Goal: Navigation & Orientation: Find specific page/section

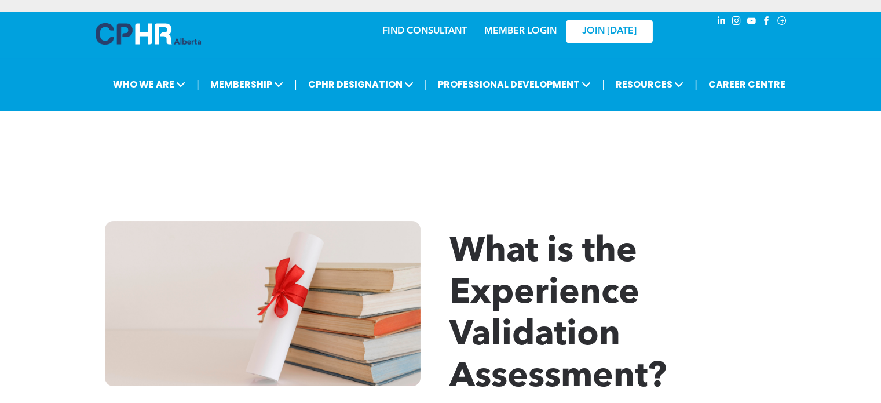
click at [508, 32] on link "MEMBER LOGIN" at bounding box center [520, 31] width 72 height 9
